Goal: Use online tool/utility: Utilize a website feature to perform a specific function

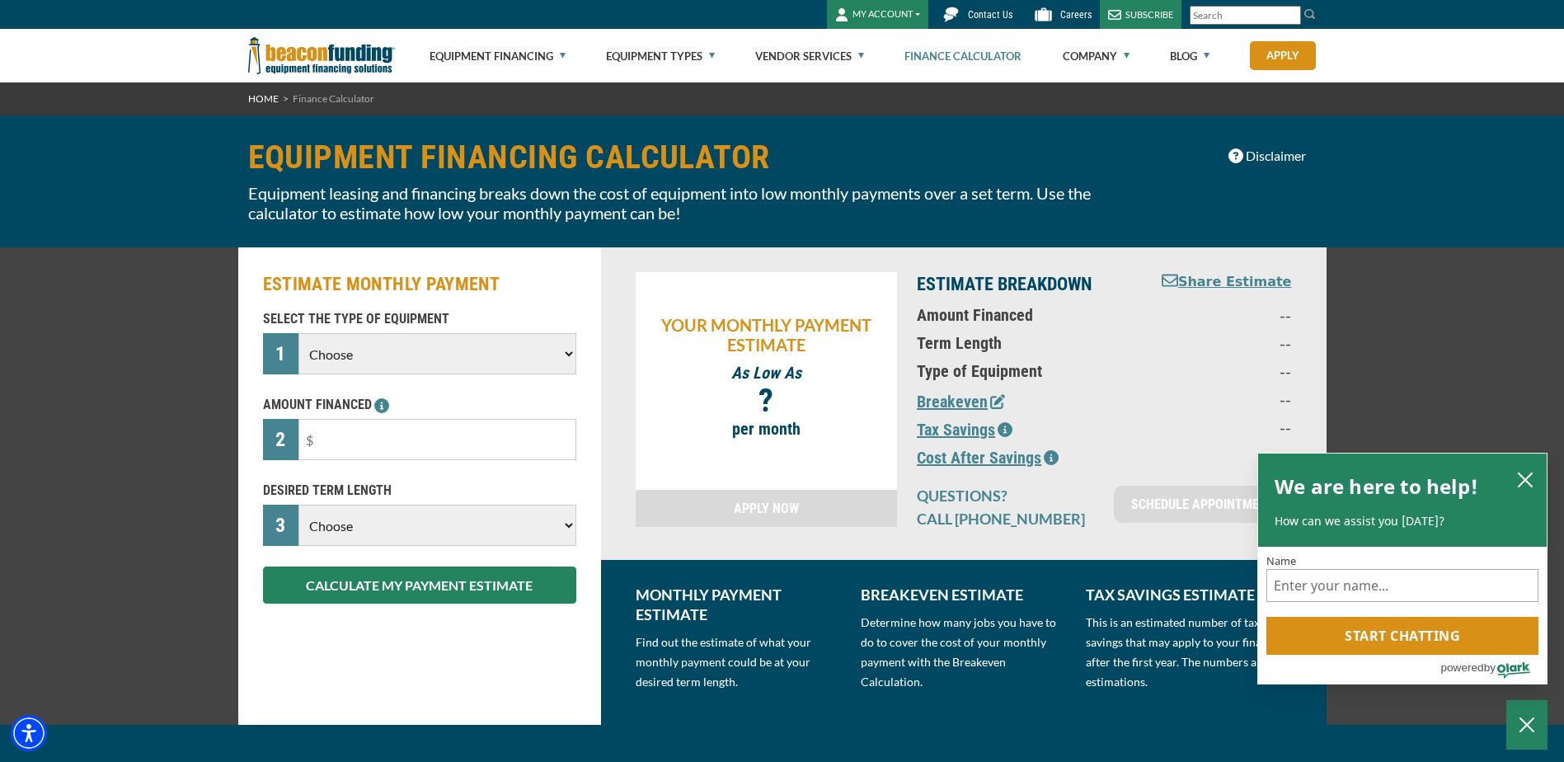
select select "13"
click at [298, 333] on select "Choose Backhoe Boom/Bucket Truck Chipper Commercial Mower Crane DTG/DTF Printin…" at bounding box center [436, 353] width 277 height 41
click at [373, 450] on input "text" at bounding box center [436, 439] width 277 height 41
type input "$520,000"
click at [384, 519] on select "Choose 36 Months 48 Months 60 Months" at bounding box center [436, 524] width 277 height 41
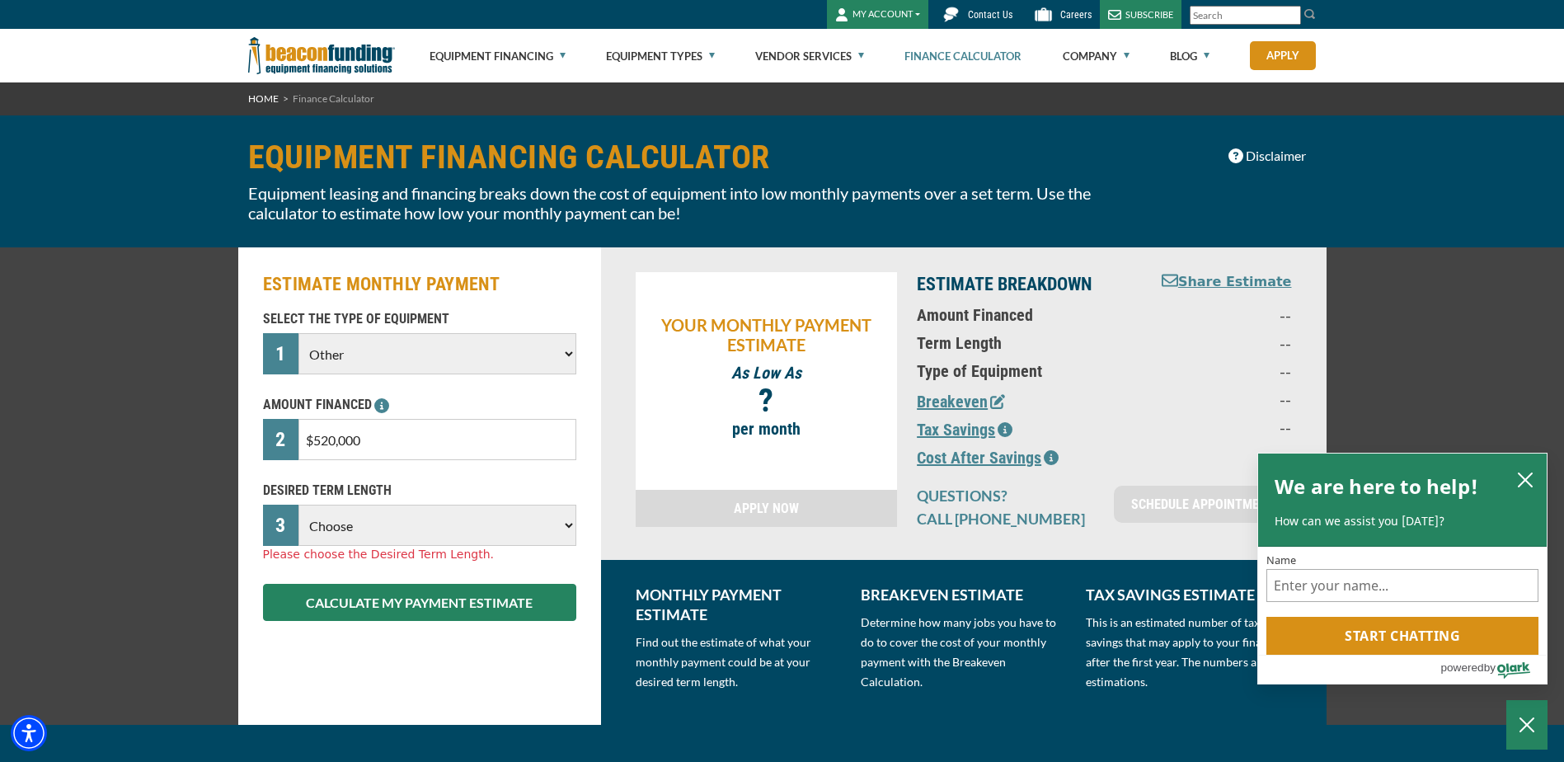
select select "84"
click at [298, 504] on select "Choose 36 Months 48 Months 60 Months 72 Months 84 Months" at bounding box center [436, 524] width 277 height 41
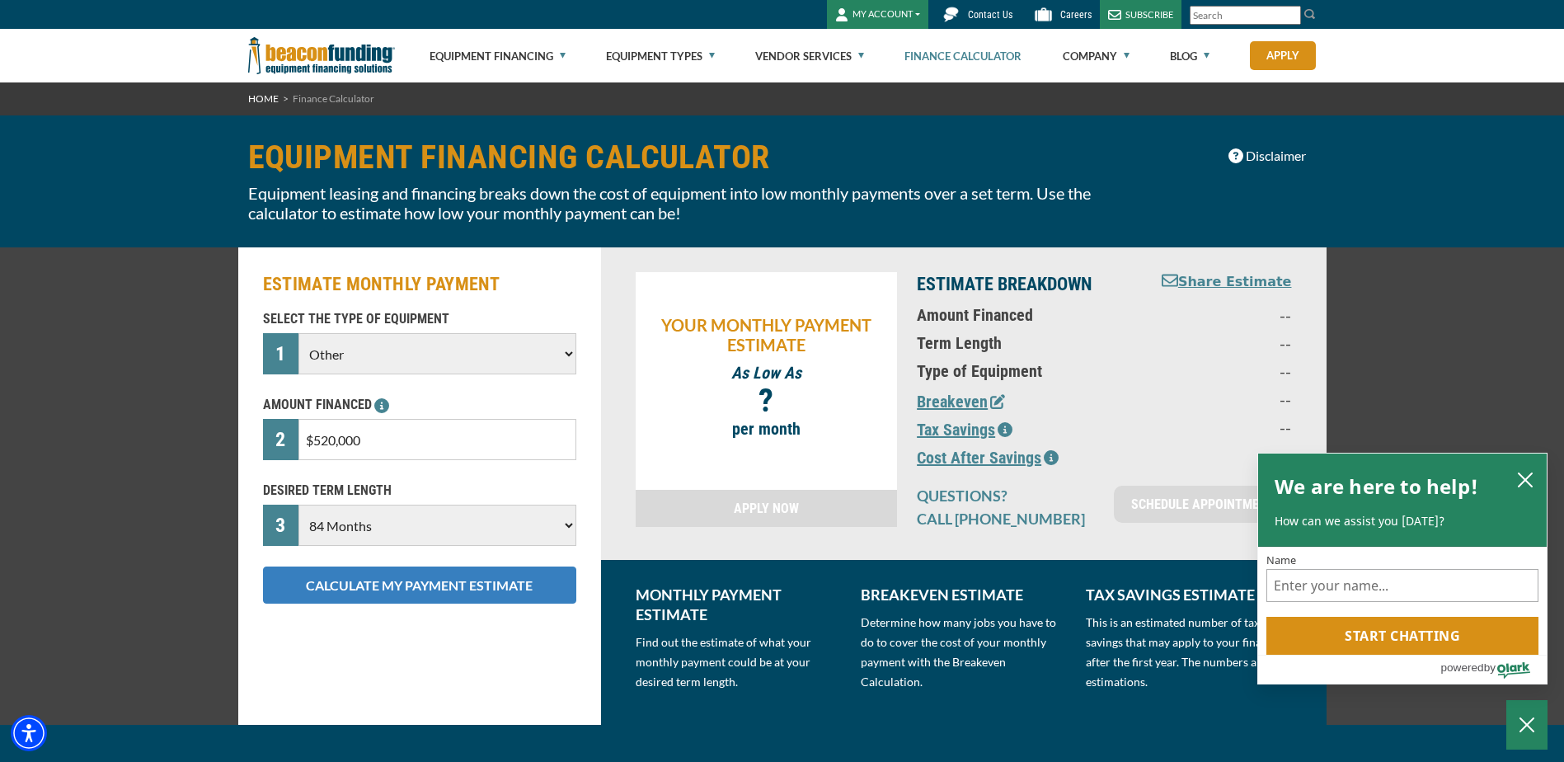
click at [406, 570] on button "CALCULATE MY PAYMENT ESTIMATE" at bounding box center [419, 584] width 313 height 37
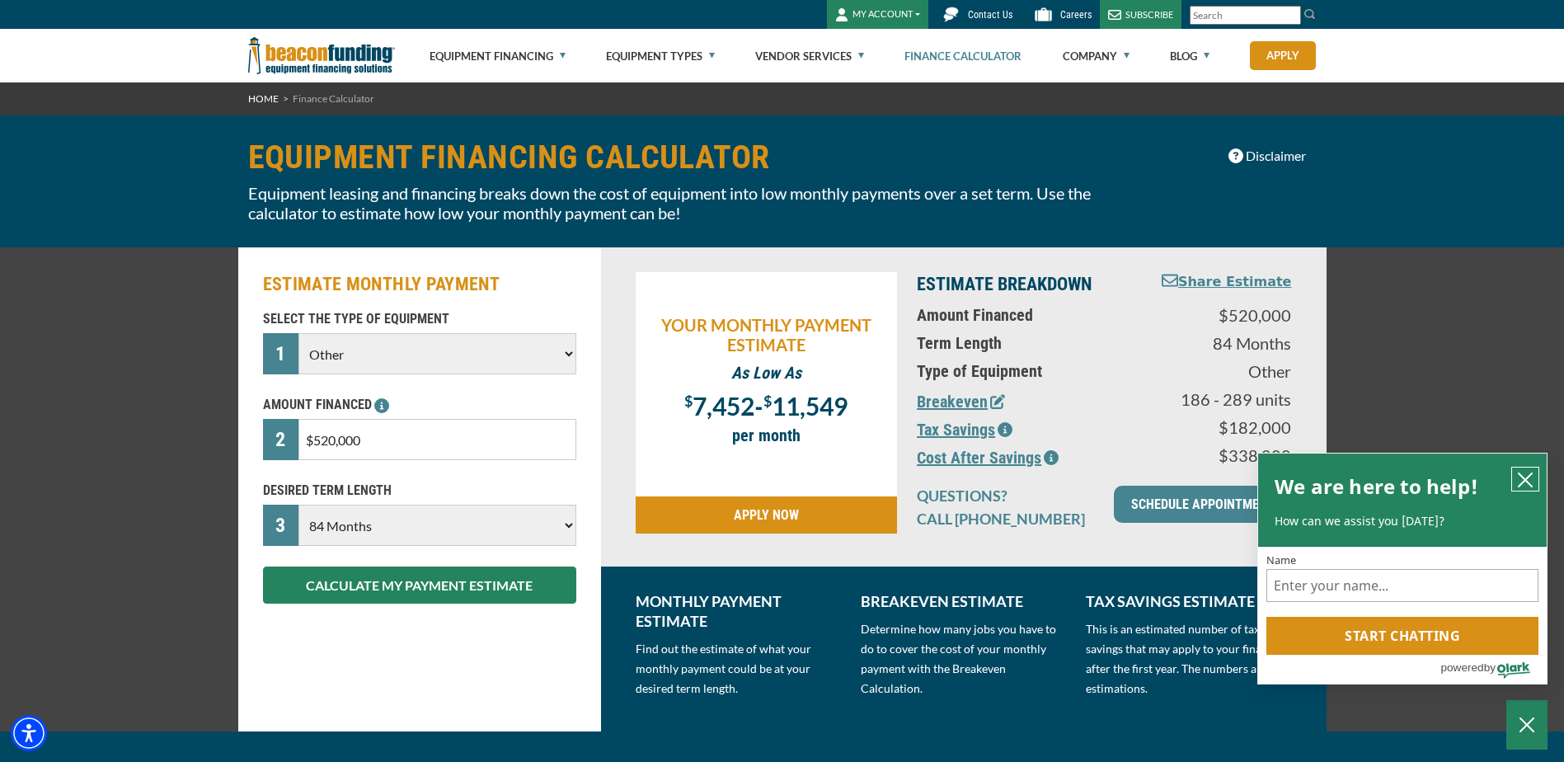
click at [1526, 477] on icon "close chatbox" at bounding box center [1524, 479] width 13 height 13
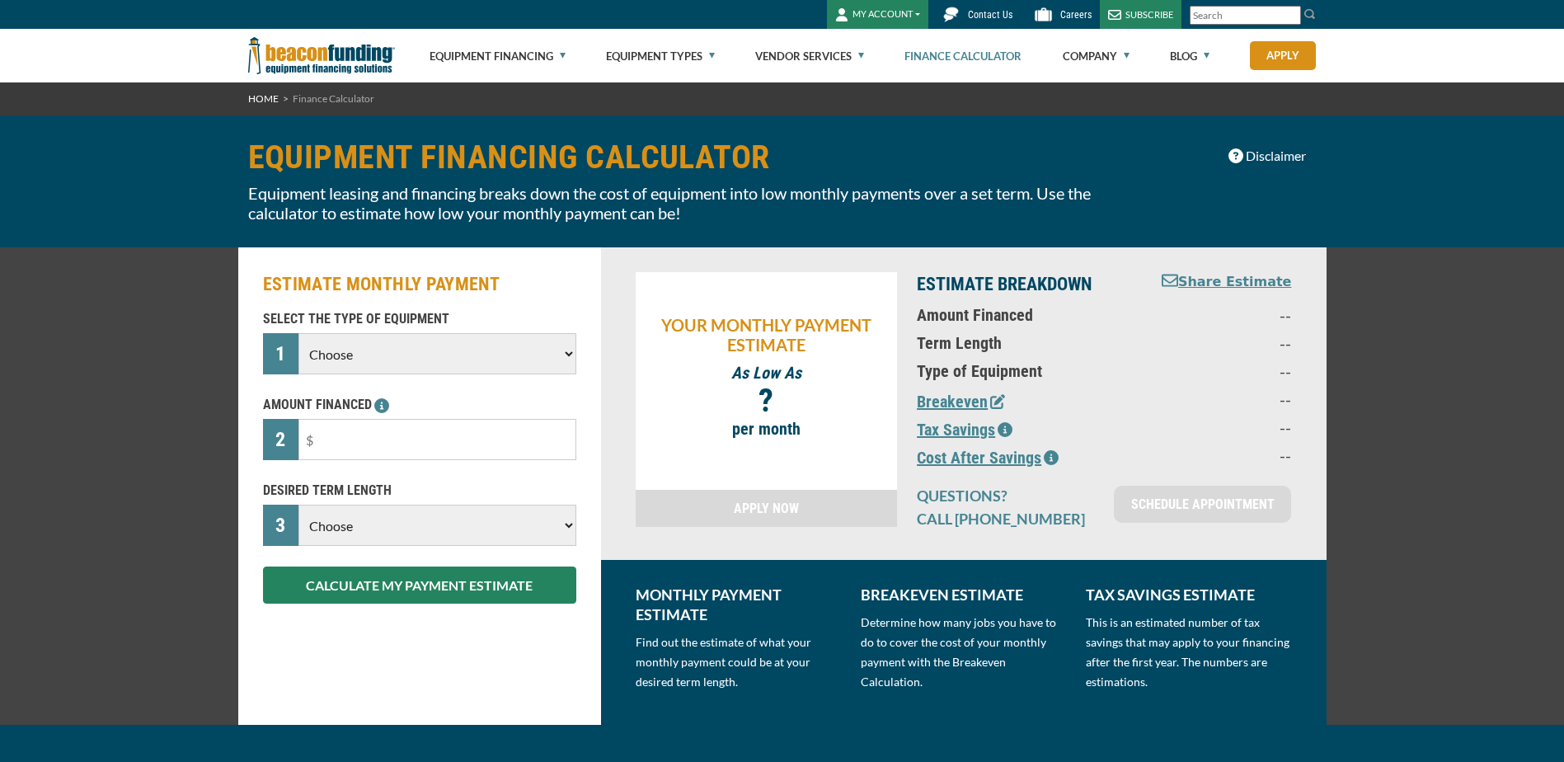
click at [359, 340] on select "Choose Backhoe Boom/Bucket Truck Chipper Commercial Mower Crane DTG/DTF Printin…" at bounding box center [436, 353] width 277 height 41
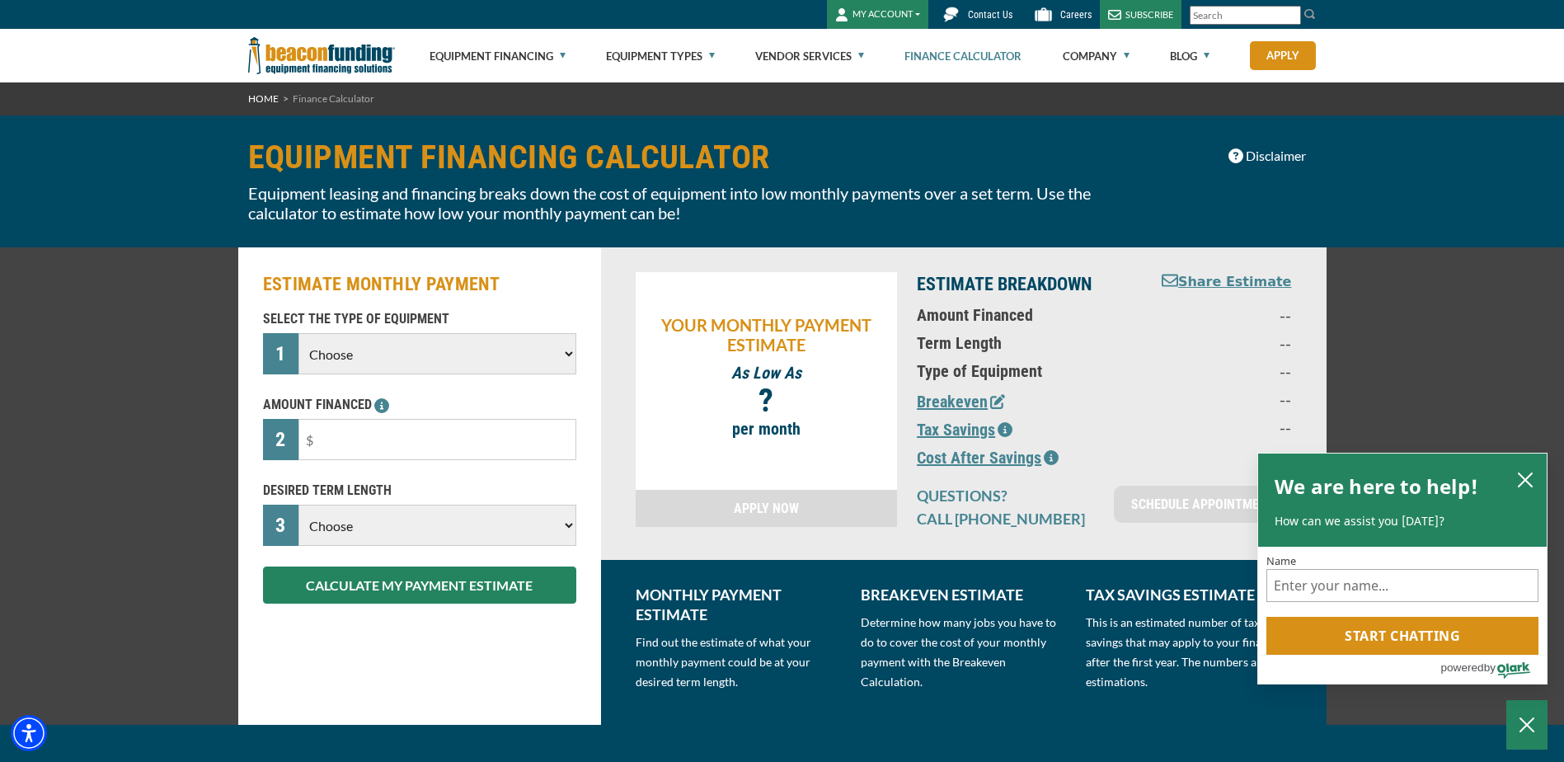
select select "5"
click at [298, 333] on select "Choose Backhoe Boom/Bucket Truck Chipper Commercial Mower Crane DTG/DTF Printin…" at bounding box center [436, 353] width 277 height 41
click at [344, 455] on input "text" at bounding box center [436, 439] width 277 height 41
type input "$55,000"
drag, startPoint x: 436, startPoint y: 494, endPoint x: 444, endPoint y: 500, distance: 10.1
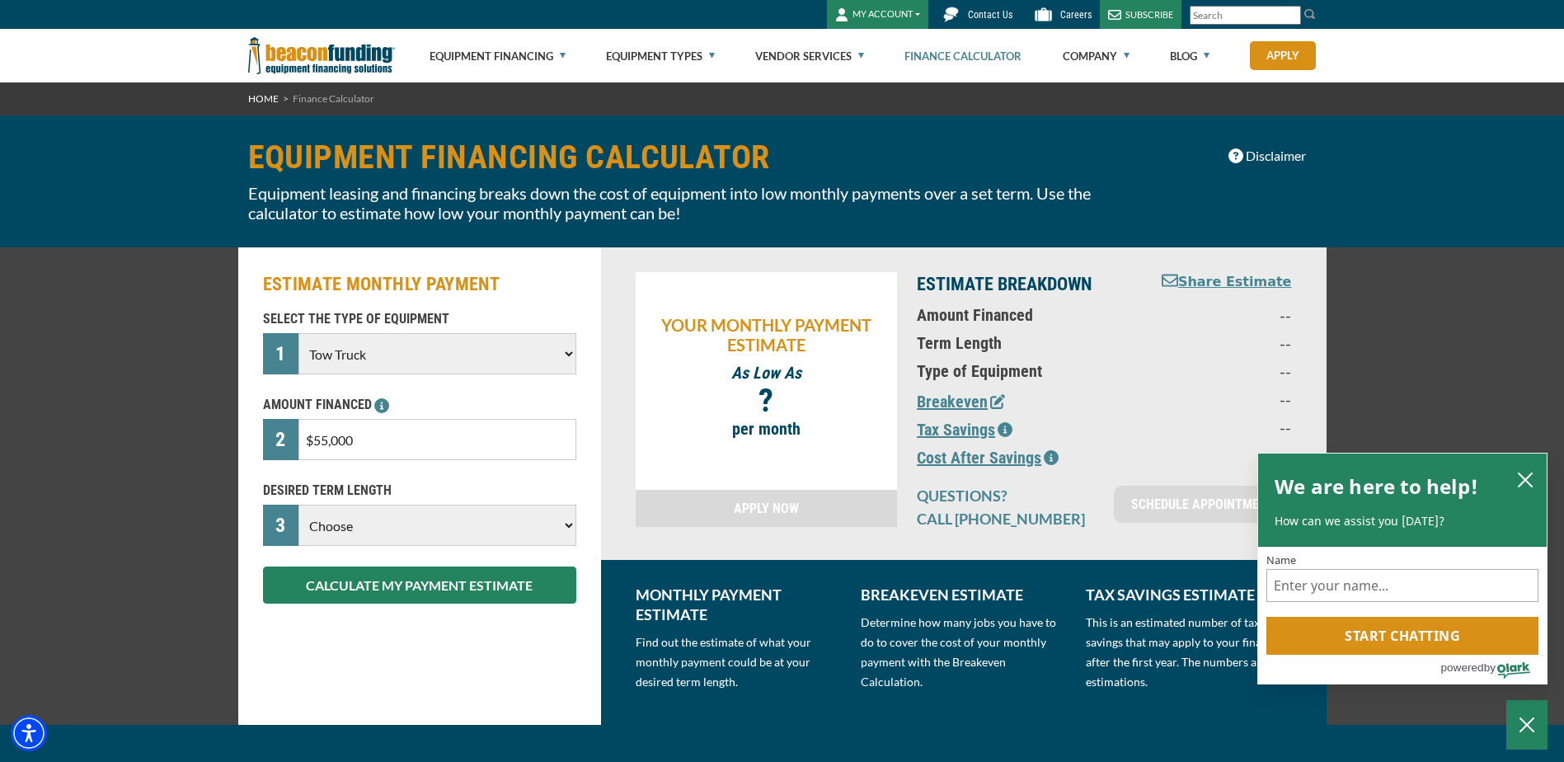
click at [441, 496] on p "DESIRED TERM LENGTH" at bounding box center [419, 491] width 313 height 20
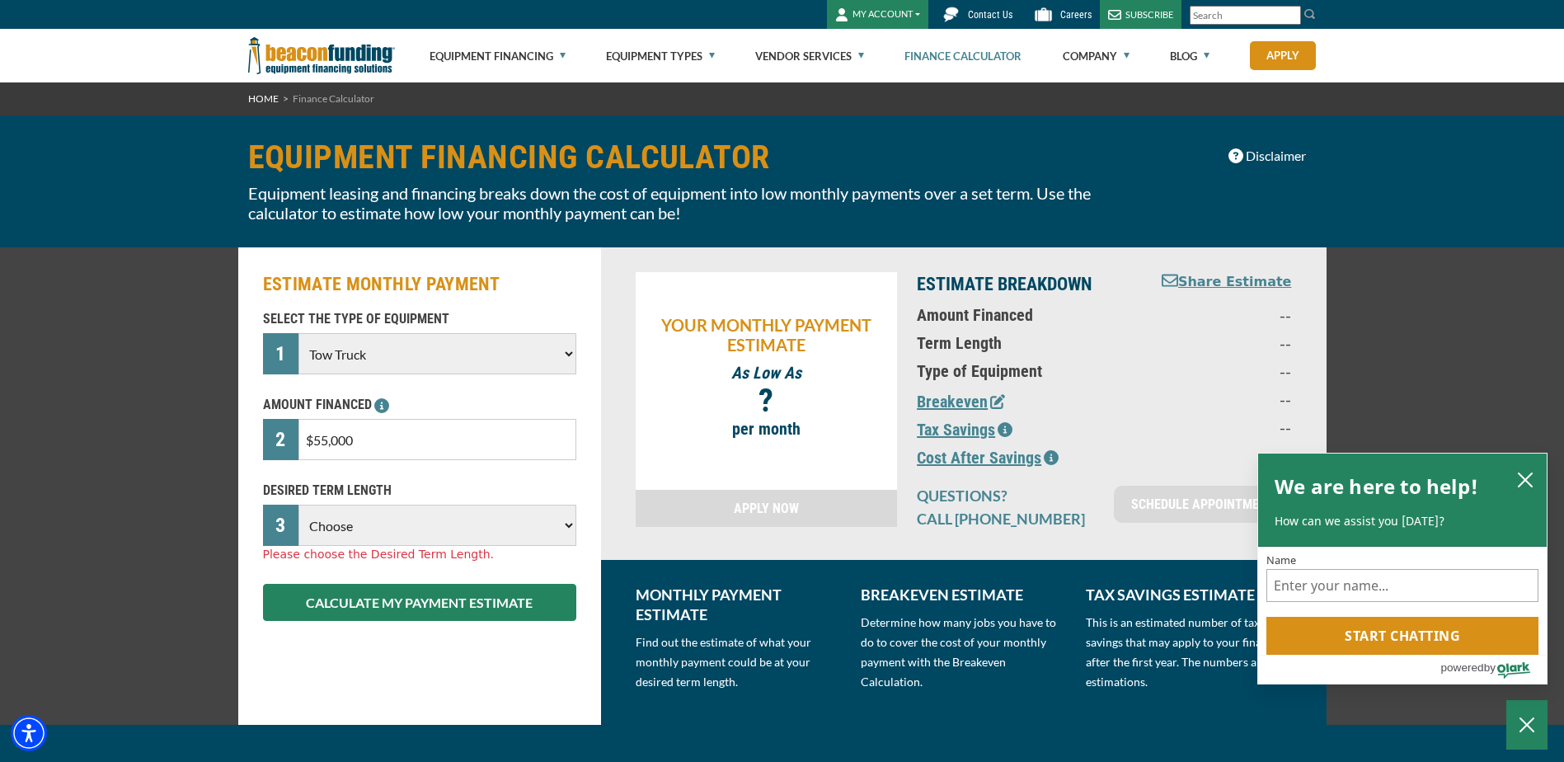
drag, startPoint x: 350, startPoint y: 520, endPoint x: 350, endPoint y: 508, distance: 12.4
click at [350, 514] on select "Choose 36 Months 48 Months 60 Months" at bounding box center [436, 524] width 277 height 41
select select "48"
click at [298, 504] on select "Choose 36 Months 48 Months 60 Months" at bounding box center [436, 524] width 277 height 41
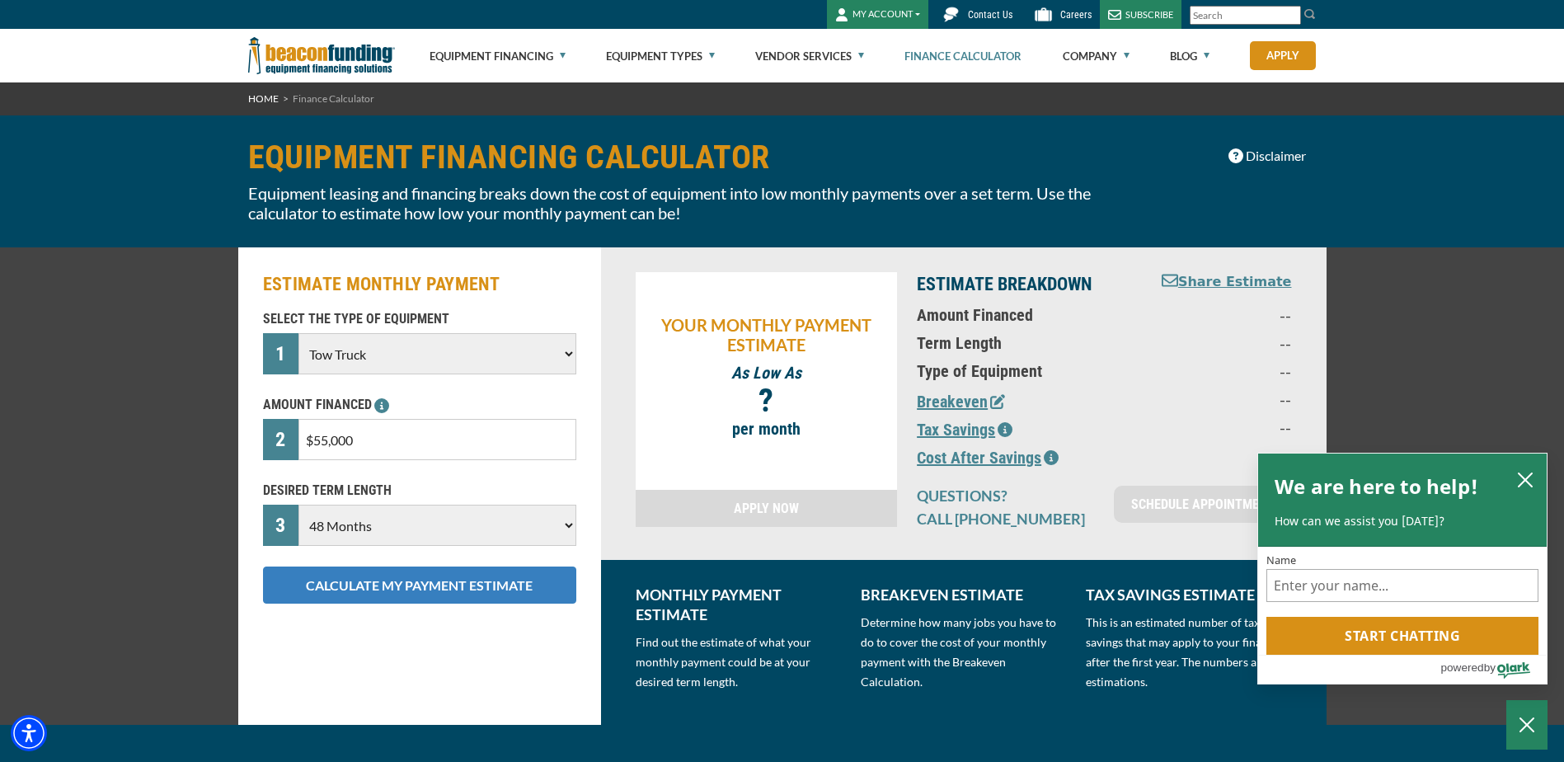
click at [325, 579] on button "CALCULATE MY PAYMENT ESTIMATE" at bounding box center [419, 584] width 313 height 37
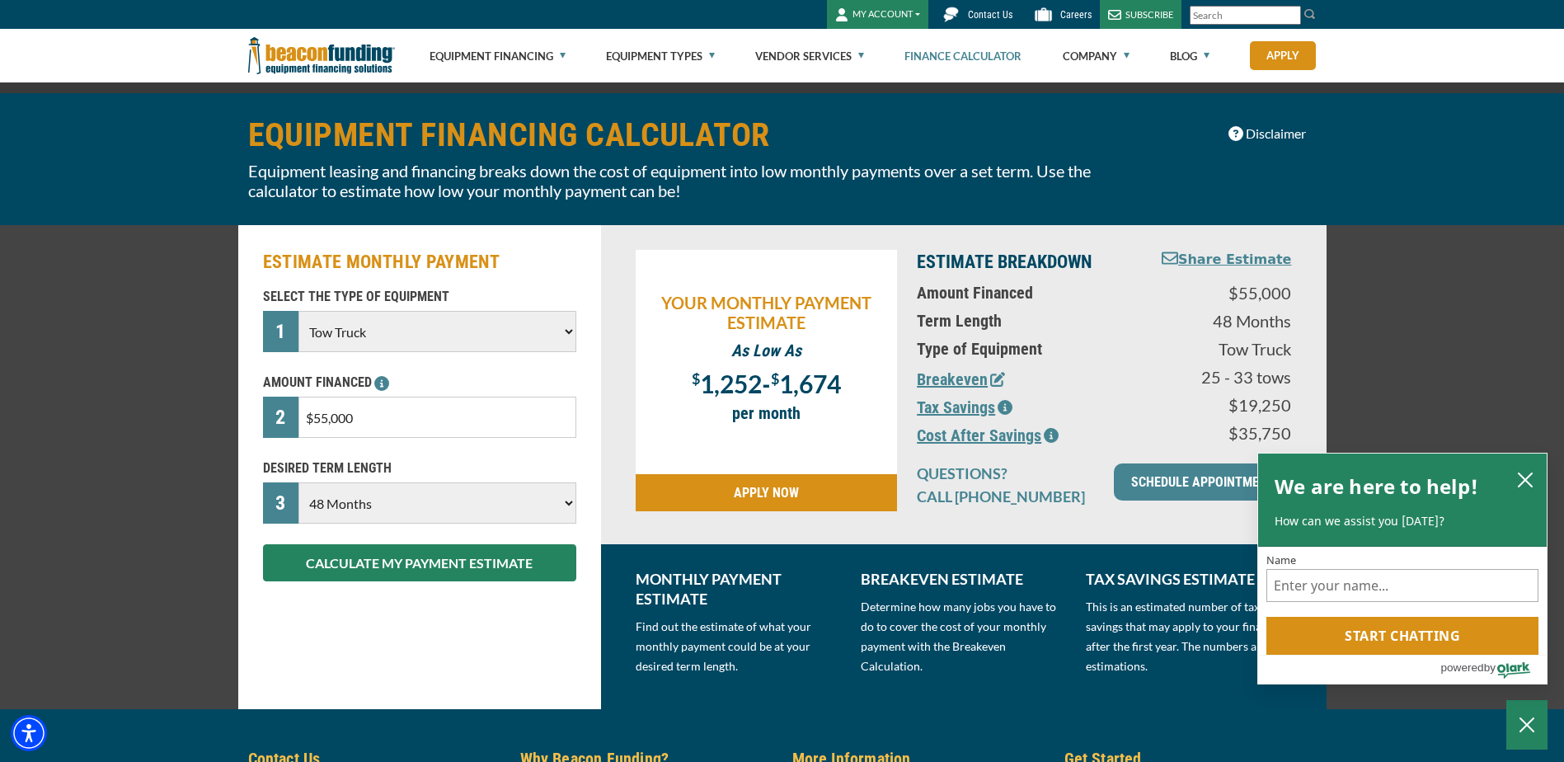
scroll to position [82, 0]
